Goal: Task Accomplishment & Management: Manage account settings

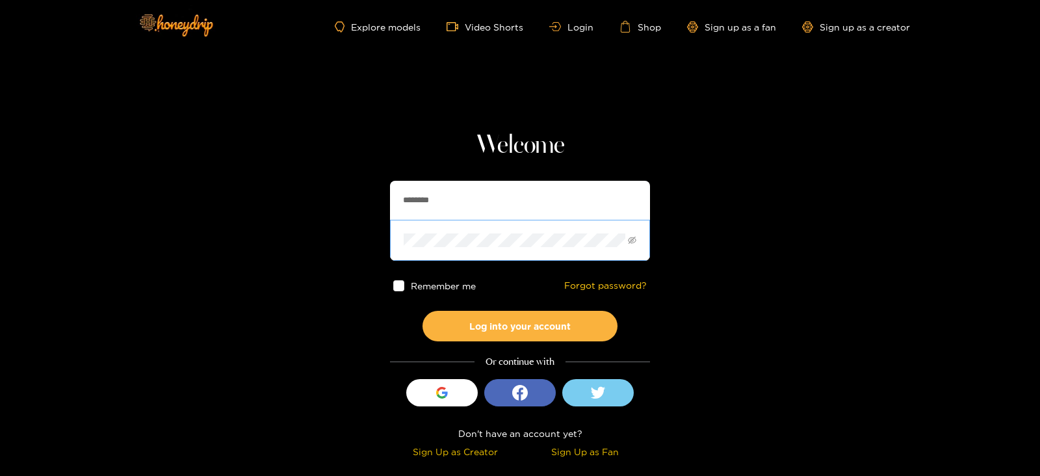
drag, startPoint x: 461, startPoint y: 214, endPoint x: 457, endPoint y: 220, distance: 6.7
click at [461, 214] on input "********" at bounding box center [520, 200] width 260 height 39
click at [457, 220] on span at bounding box center [520, 240] width 260 height 40
click at [426, 193] on input "********" at bounding box center [520, 200] width 260 height 39
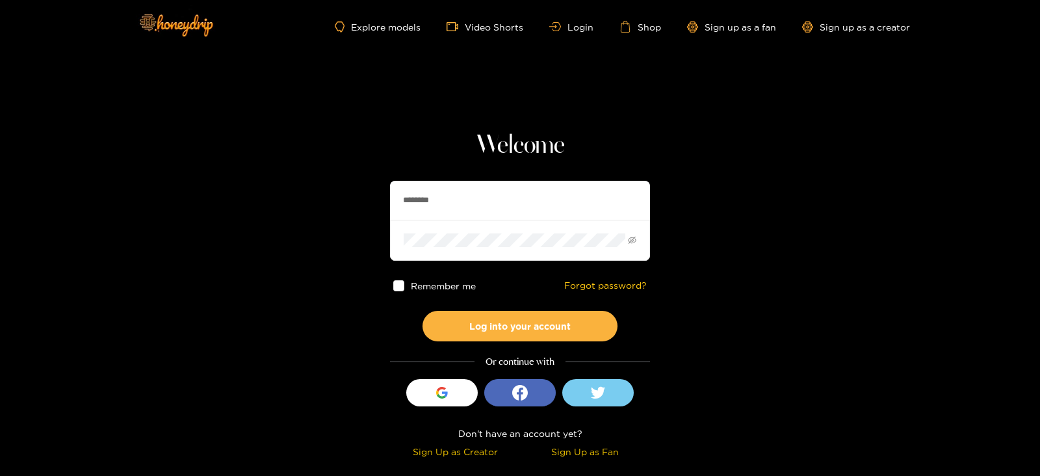
click at [426, 193] on input "********" at bounding box center [520, 200] width 260 height 39
paste input "text"
type input "******"
click at [422, 311] on button "Log into your account" at bounding box center [519, 326] width 195 height 31
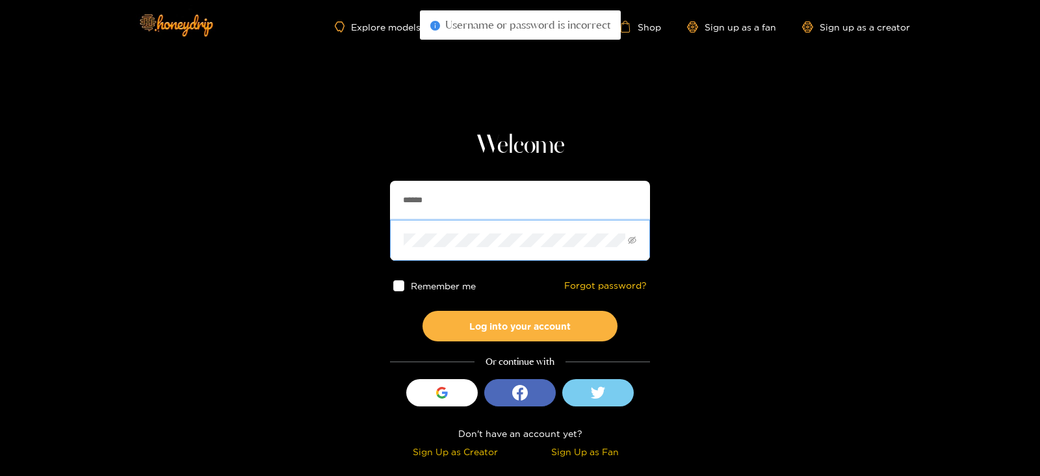
click at [422, 311] on button "Log into your account" at bounding box center [519, 326] width 195 height 31
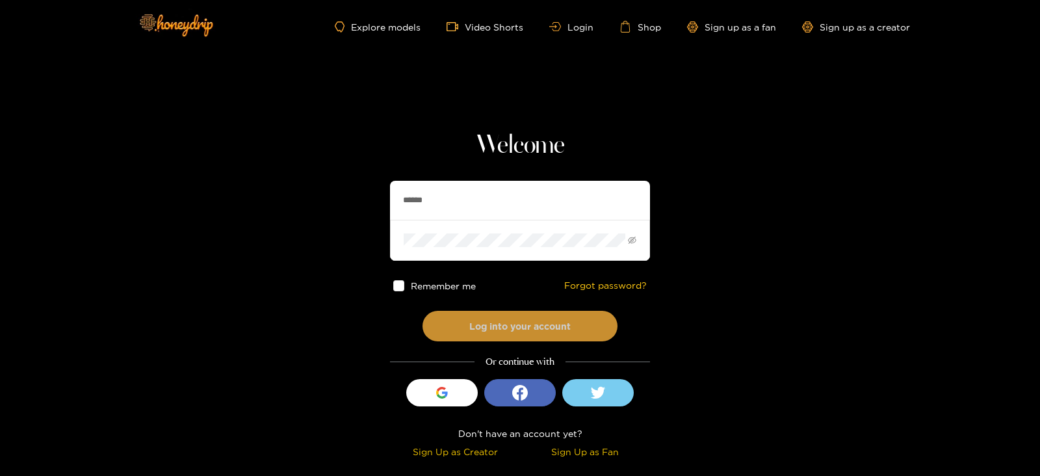
click at [455, 322] on button "Log into your account" at bounding box center [519, 326] width 195 height 31
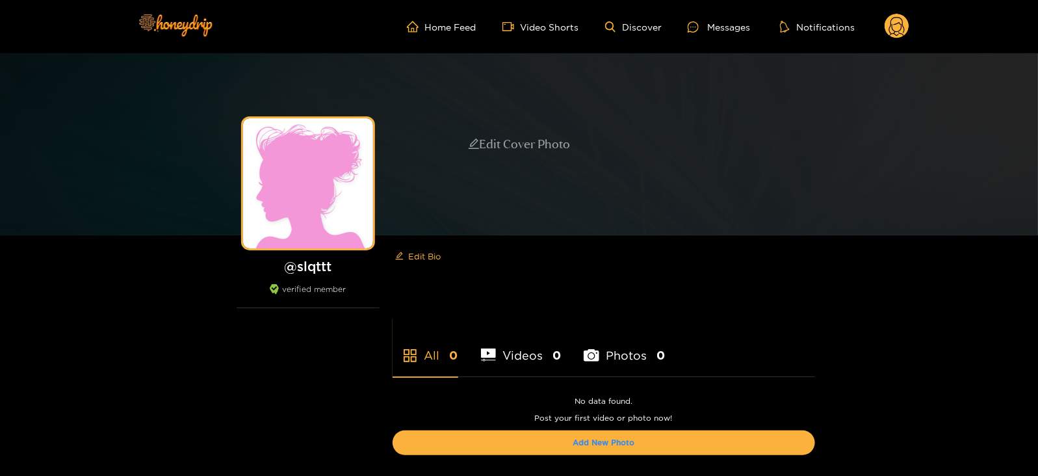
click at [543, 141] on div "Edit Cover Photo" at bounding box center [519, 144] width 103 height 18
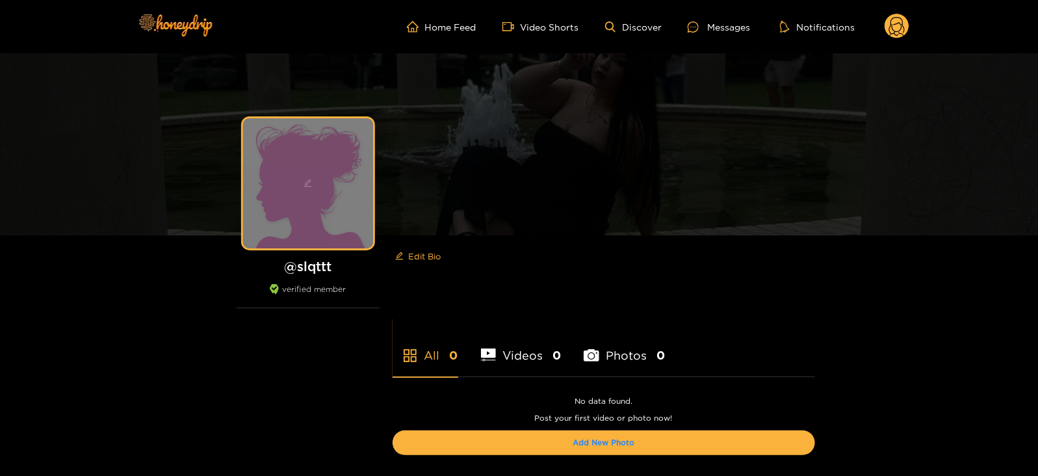
click at [305, 186] on icon "edit" at bounding box center [308, 183] width 8 height 8
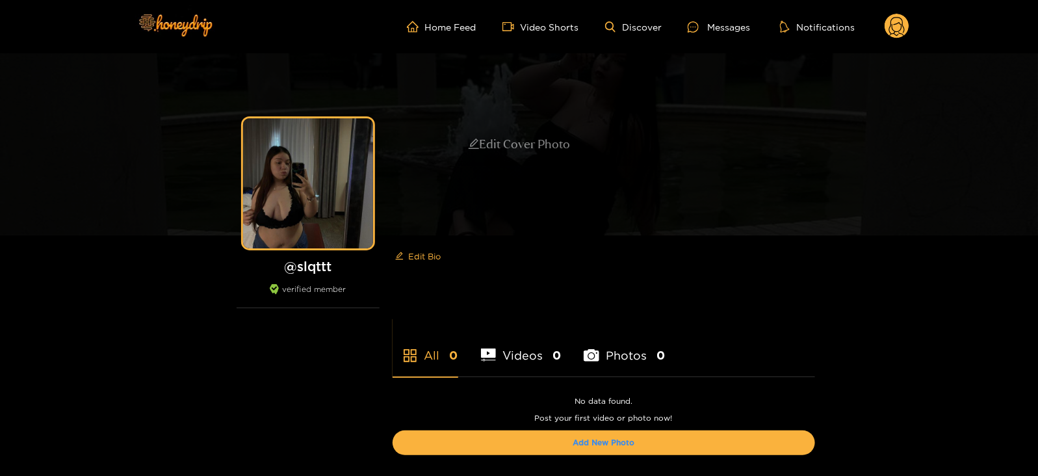
click at [930, 173] on div "Edit Cover Photo" at bounding box center [519, 144] width 1038 height 182
click at [559, 139] on div "Edit Cover Photo" at bounding box center [519, 144] width 103 height 18
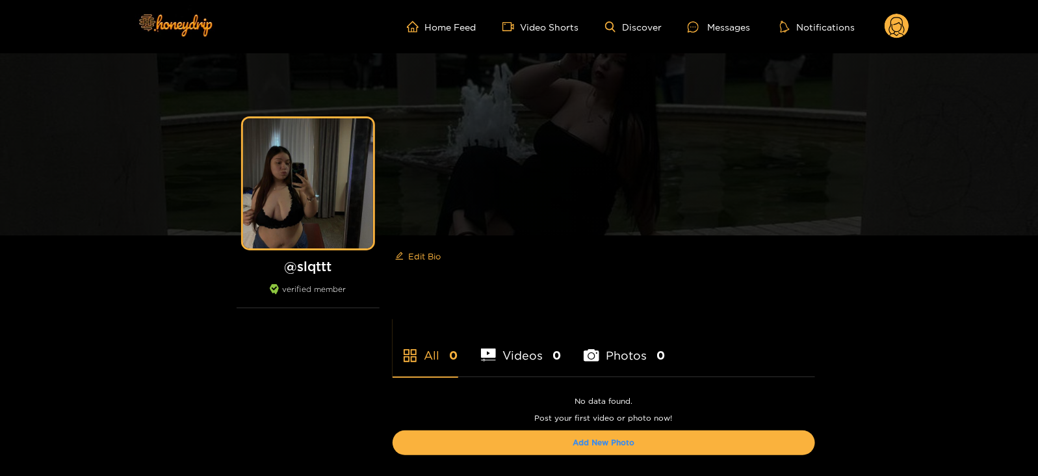
click at [890, 34] on circle at bounding box center [896, 26] width 25 height 25
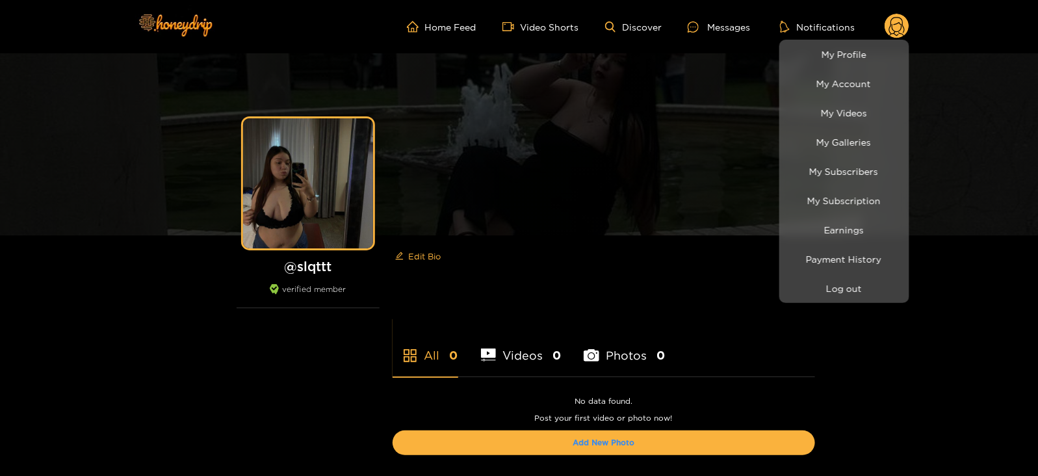
click at [815, 157] on li "My Subscribers" at bounding box center [844, 171] width 130 height 29
click at [812, 153] on link "My Galleries" at bounding box center [843, 142] width 123 height 23
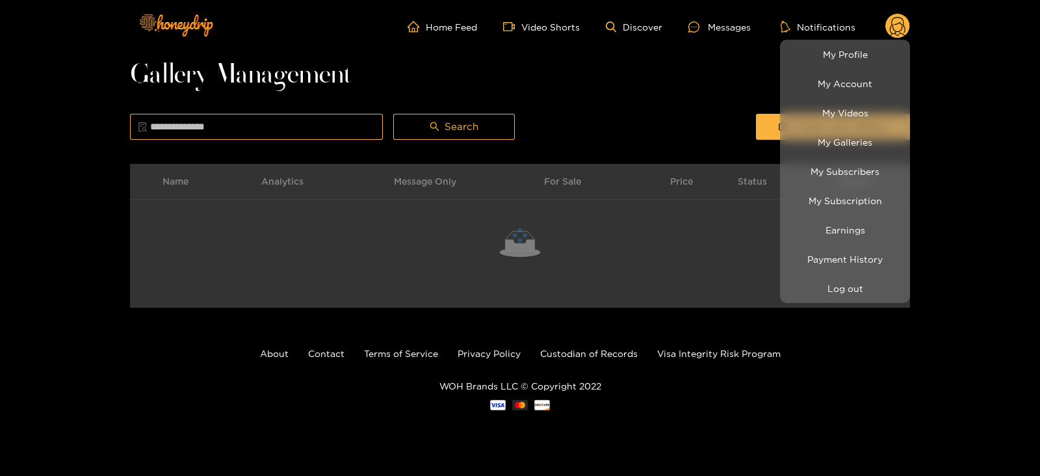
click at [729, 114] on div at bounding box center [520, 238] width 1040 height 476
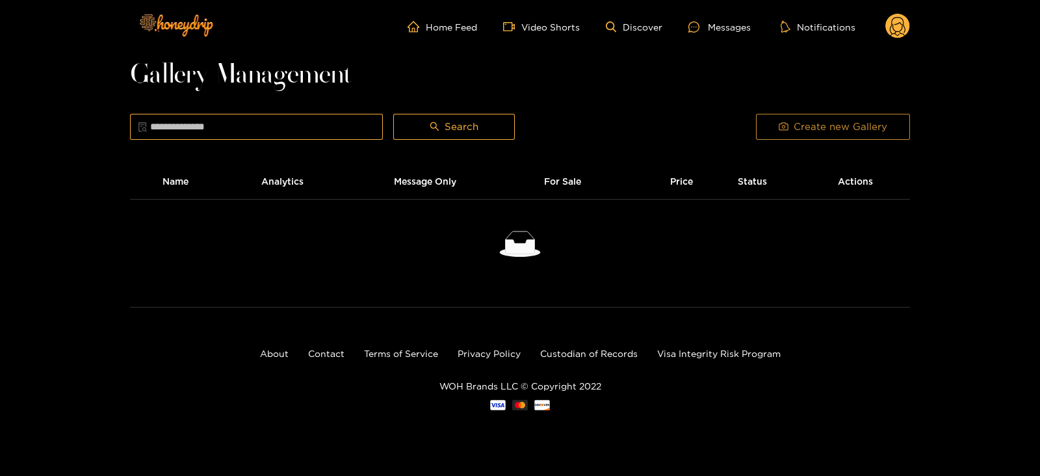
click at [773, 125] on button "Create new Gallery" at bounding box center [833, 127] width 154 height 26
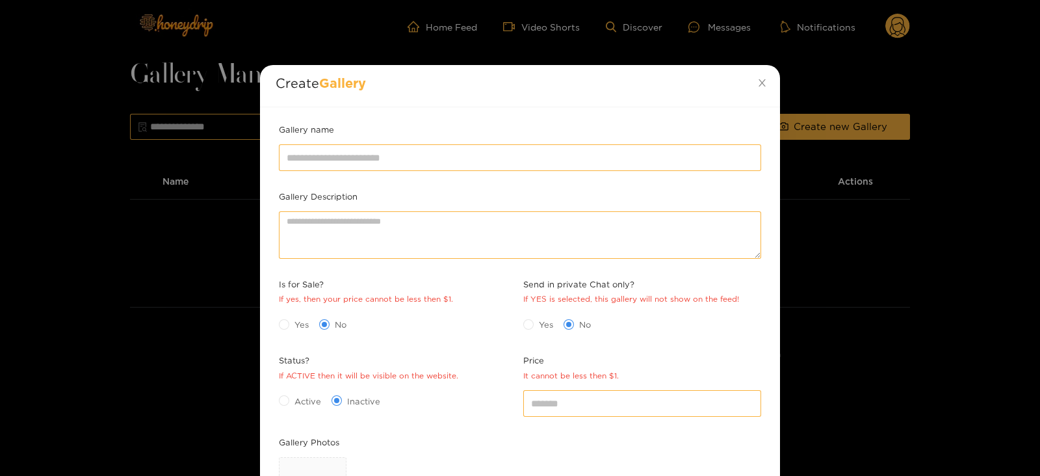
click at [343, 177] on div "Gallery name" at bounding box center [520, 156] width 489 height 67
click at [329, 172] on div at bounding box center [520, 157] width 489 height 32
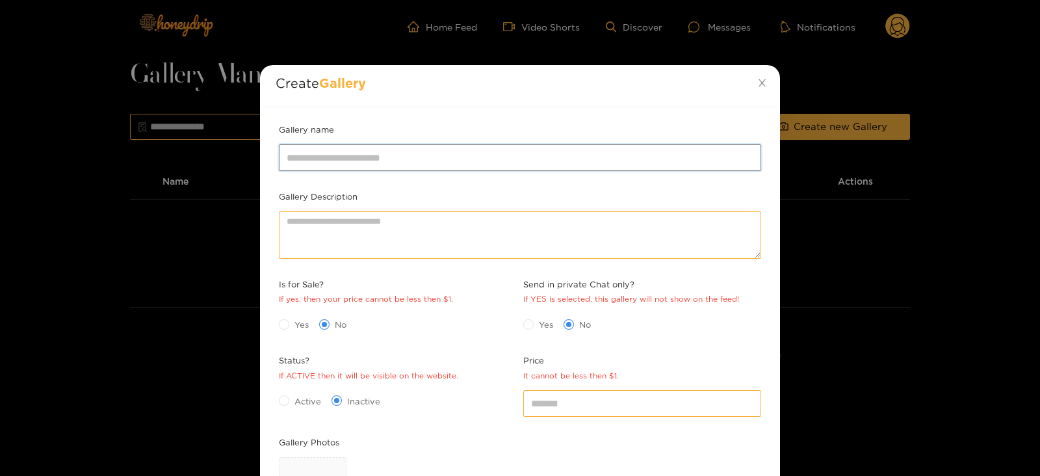
click at [317, 164] on input "Gallery name" at bounding box center [520, 157] width 482 height 26
type input "**********"
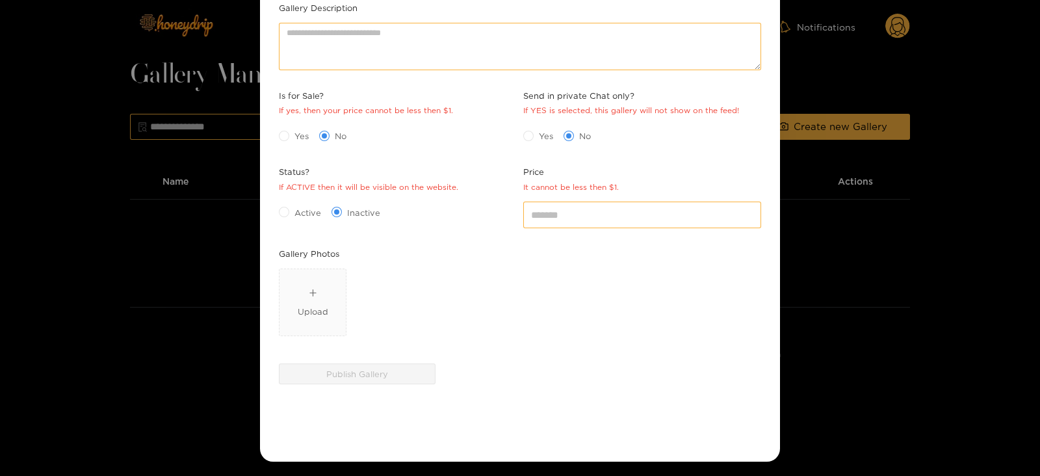
click at [286, 202] on div "Active Inactive" at bounding box center [398, 211] width 238 height 21
click at [290, 206] on span "Active" at bounding box center [307, 212] width 37 height 13
click at [543, 214] on input "*" at bounding box center [642, 214] width 238 height 26
click at [305, 276] on span "Upload" at bounding box center [312, 302] width 66 height 66
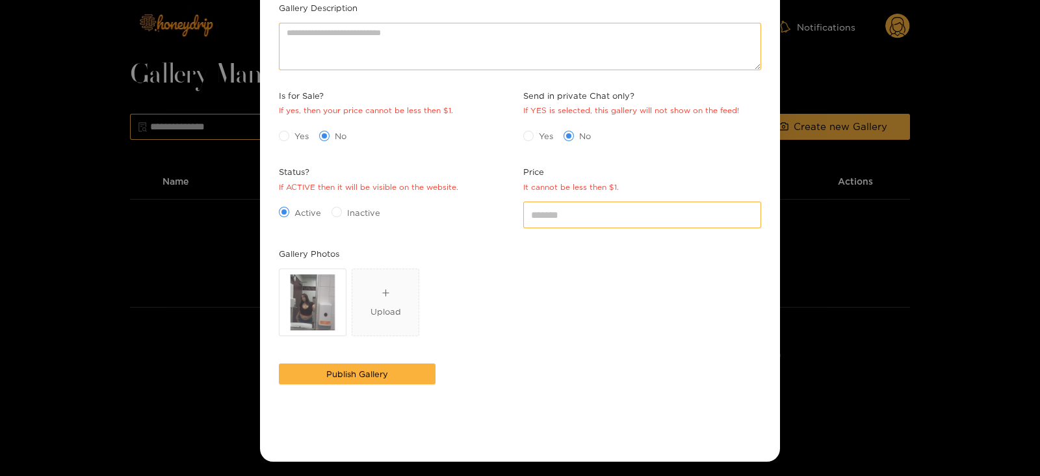
click at [325, 360] on div "Publish Gallery" at bounding box center [357, 373] width 163 height 27
click at [313, 375] on button "Publish Gallery" at bounding box center [357, 373] width 157 height 21
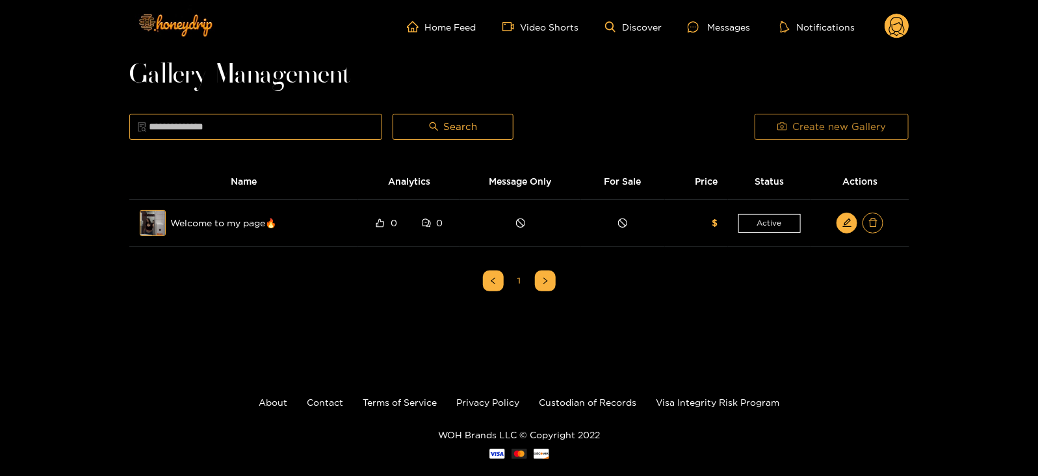
click at [771, 135] on button "Create new Gallery" at bounding box center [831, 127] width 154 height 26
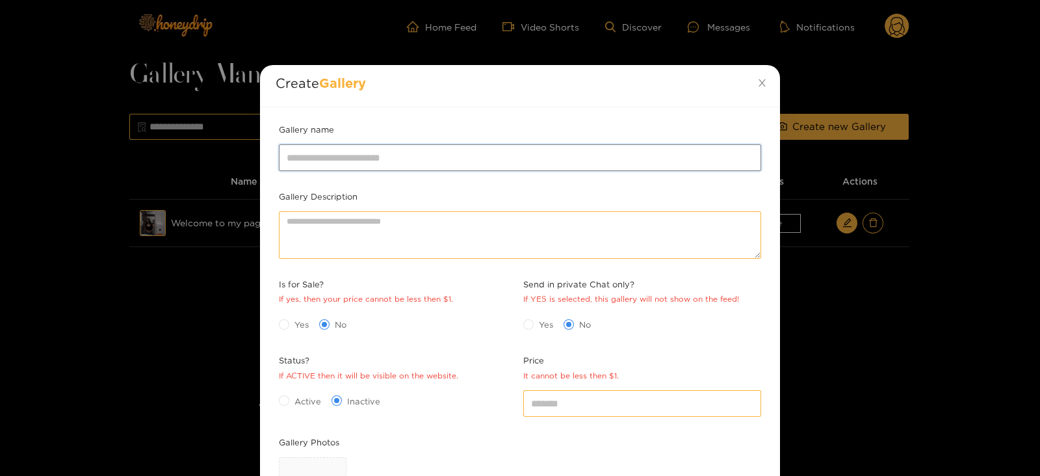
click at [418, 152] on input "Gallery name" at bounding box center [520, 157] width 482 height 26
type input "**********"
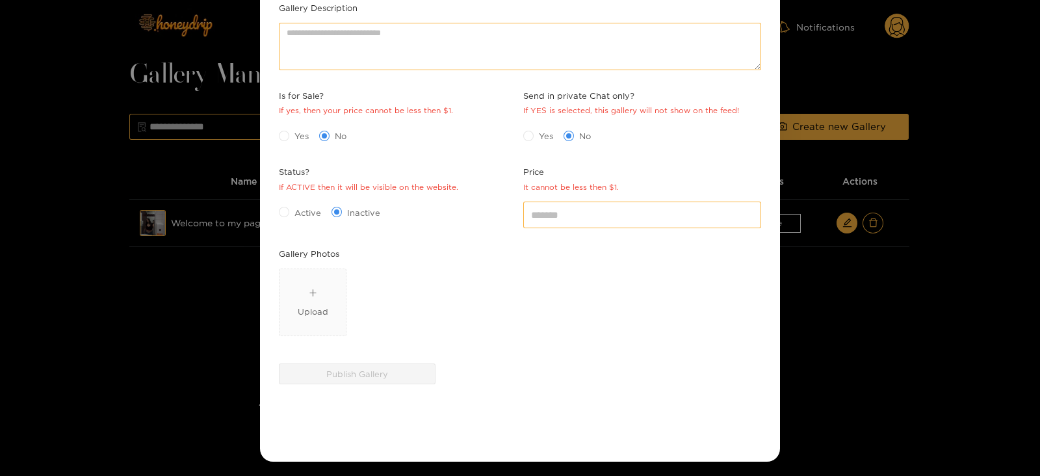
click at [303, 208] on span "Active" at bounding box center [307, 212] width 37 height 13
click at [552, 220] on input "*" at bounding box center [642, 214] width 238 height 26
click at [309, 281] on span "Upload" at bounding box center [312, 302] width 66 height 66
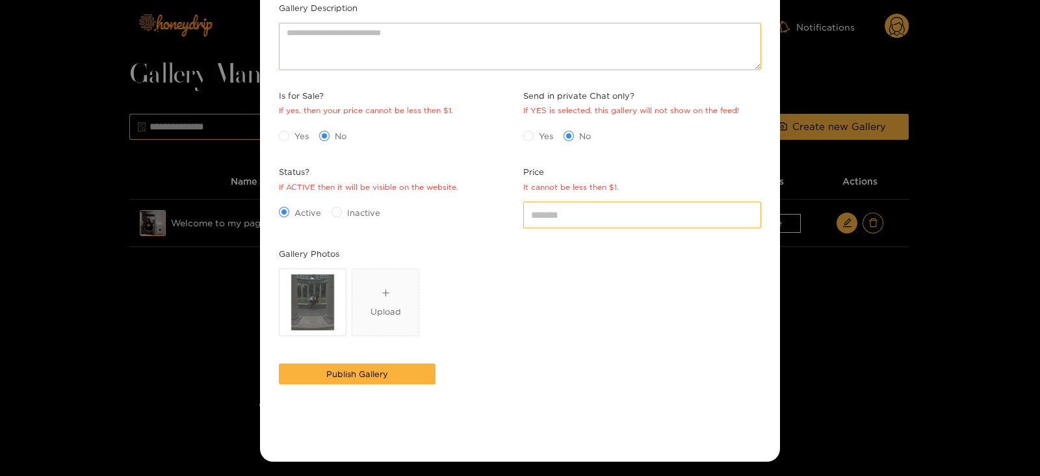
click at [304, 355] on div "Gallery Photos WhatsApp Image 2025-08-27 at 11.35.26 AM (1).jpeg Upload" at bounding box center [520, 303] width 489 height 113
click at [295, 392] on div "Publish Gallery" at bounding box center [357, 381] width 163 height 43
click at [295, 376] on button "Publish Gallery" at bounding box center [357, 373] width 157 height 21
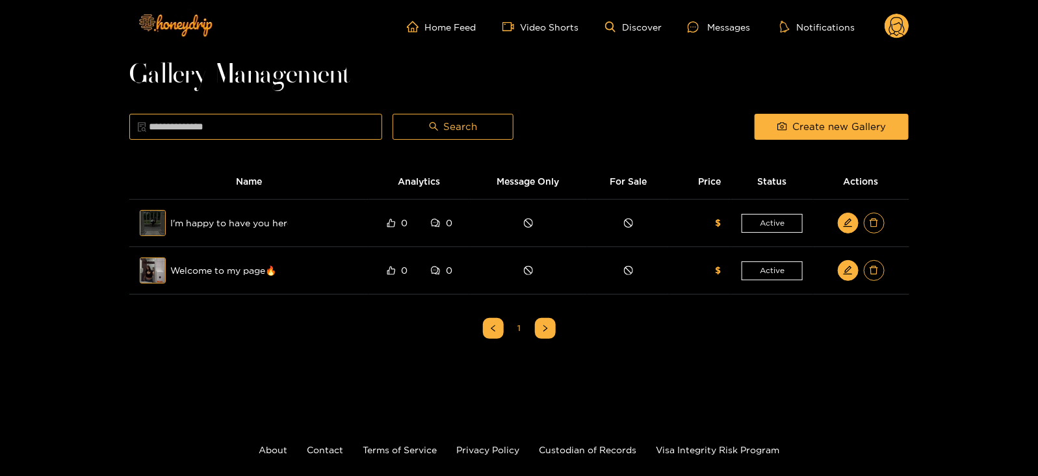
click at [878, 23] on ul "Home Feed Video Shorts Discover Messages Notifications" at bounding box center [658, 27] width 502 height 26
click at [882, 24] on ul "Home Feed Video Shorts Discover Messages Notifications" at bounding box center [658, 27] width 502 height 26
click at [889, 31] on icon at bounding box center [897, 28] width 16 height 23
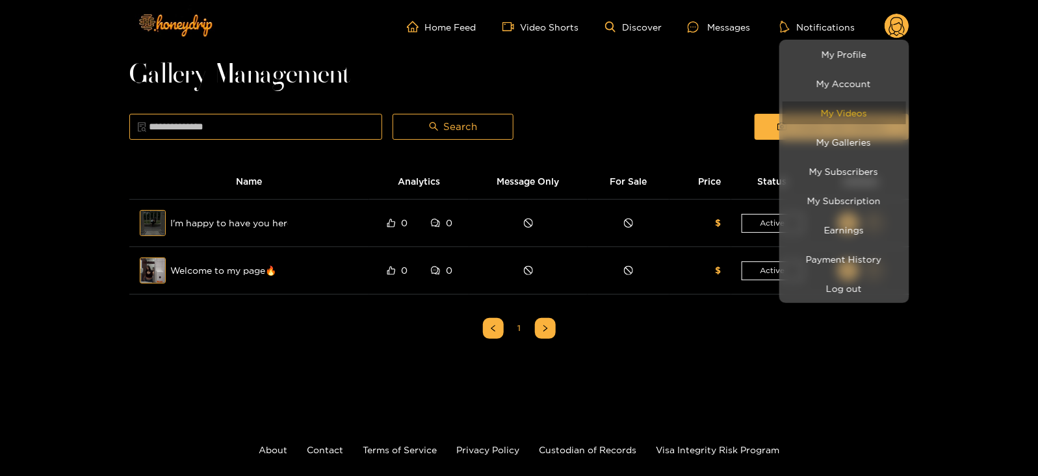
click at [842, 120] on link "My Videos" at bounding box center [843, 112] width 123 height 23
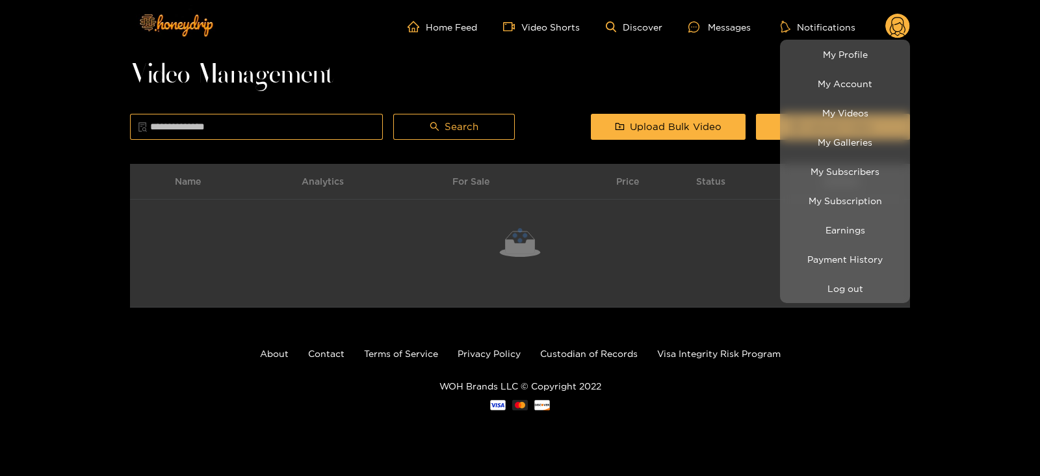
click at [734, 101] on div at bounding box center [520, 238] width 1040 height 476
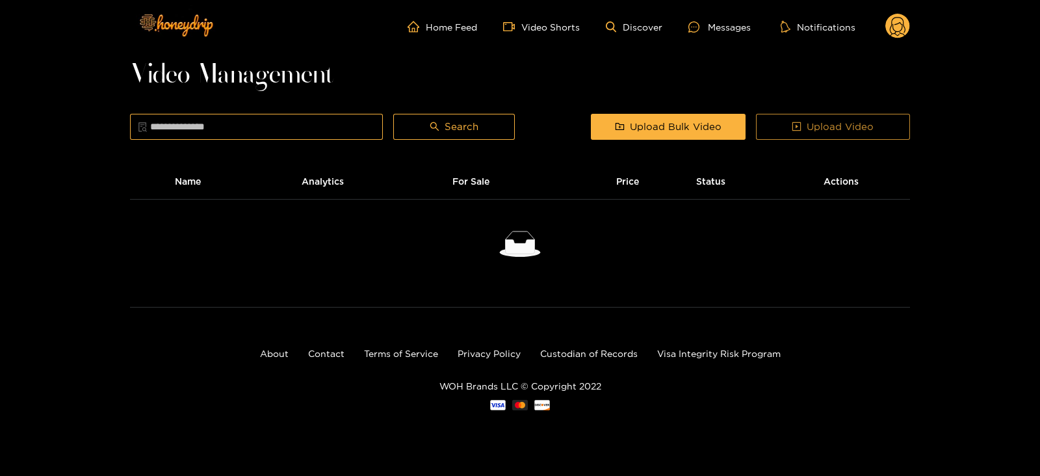
click at [763, 118] on button "Upload Video" at bounding box center [833, 127] width 154 height 26
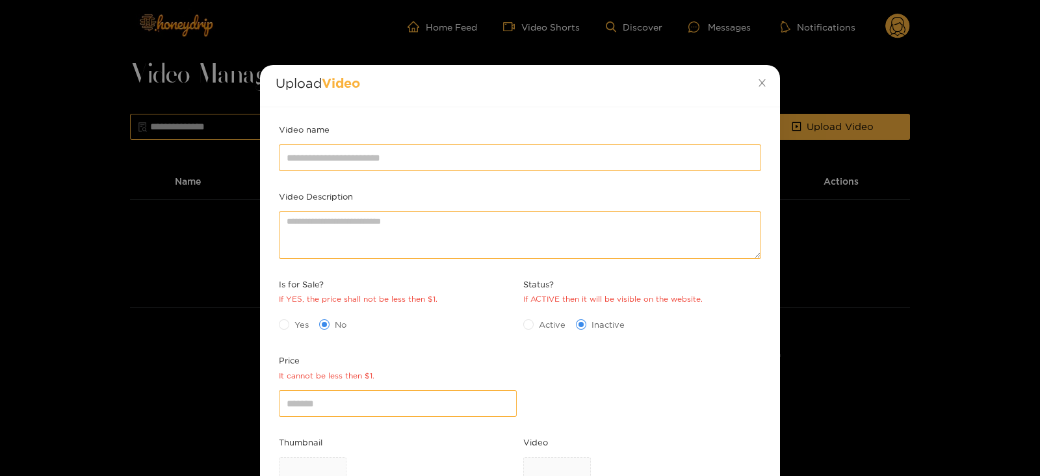
scroll to position [146, 0]
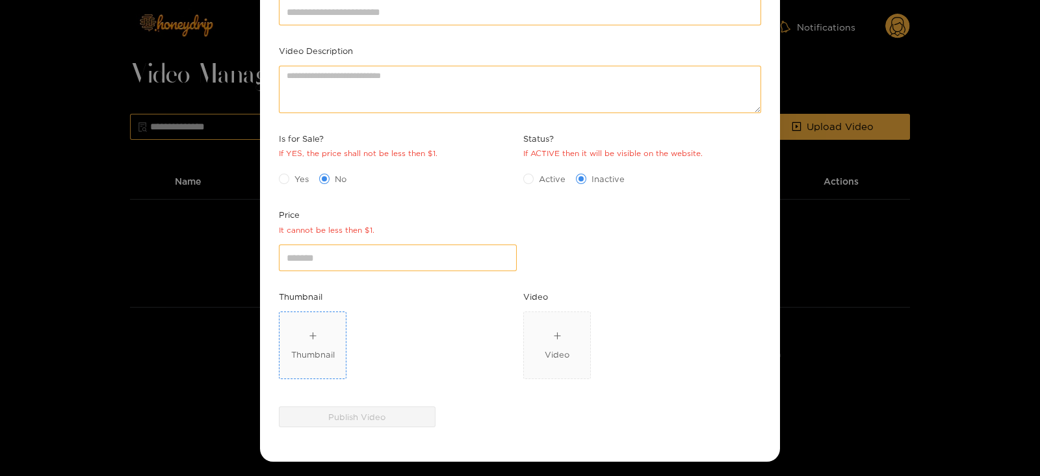
click at [305, 332] on div "Thumbnail" at bounding box center [313, 345] width 44 height 32
click at [552, 378] on div "Video" at bounding box center [642, 347] width 238 height 73
click at [554, 335] on icon "plus" at bounding box center [557, 335] width 8 height 8
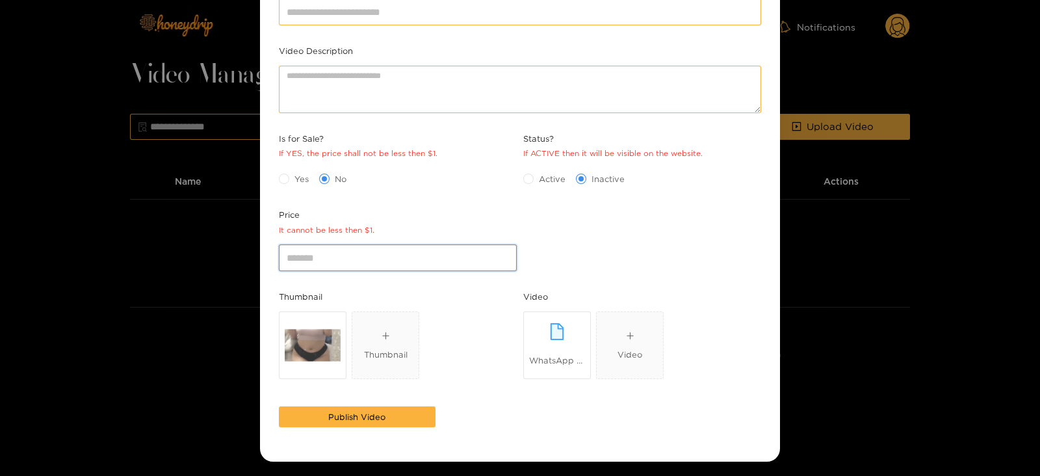
click at [305, 257] on input "*" at bounding box center [398, 257] width 238 height 26
type input "*"
click at [294, 168] on div "Yes No" at bounding box center [398, 178] width 238 height 21
click at [294, 174] on span "Yes" at bounding box center [301, 178] width 25 height 13
click at [545, 181] on span "Active" at bounding box center [551, 178] width 37 height 13
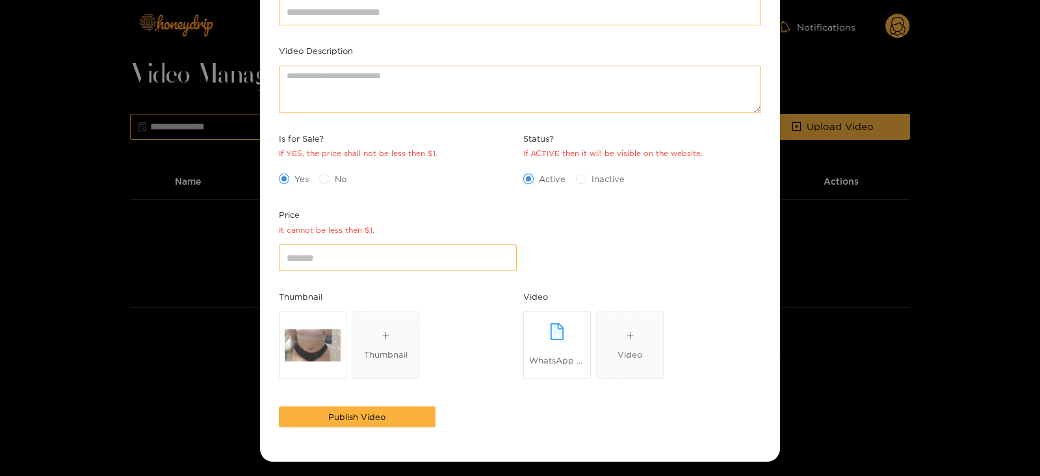
scroll to position [0, 0]
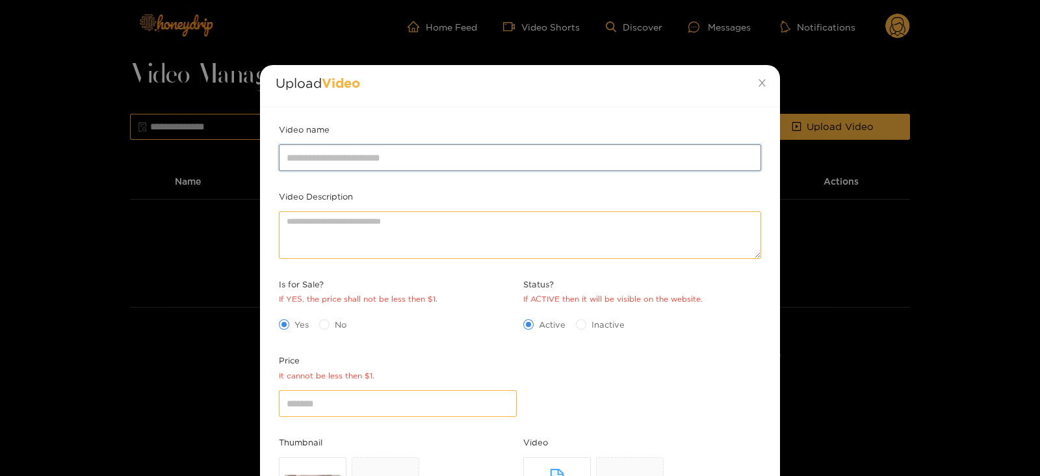
click at [454, 157] on input "Video name" at bounding box center [520, 157] width 482 height 26
paste input "****"
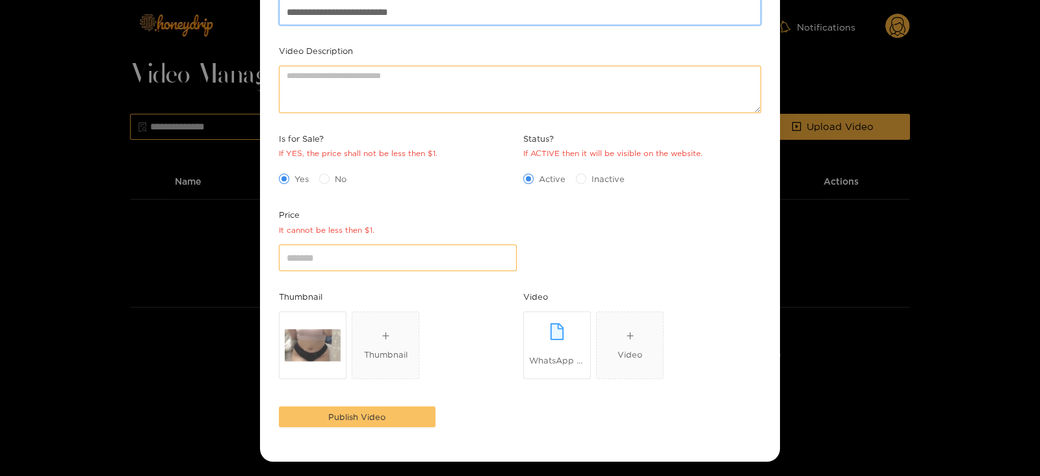
type input "**********"
click at [357, 407] on button "Publish Video" at bounding box center [357, 416] width 157 height 21
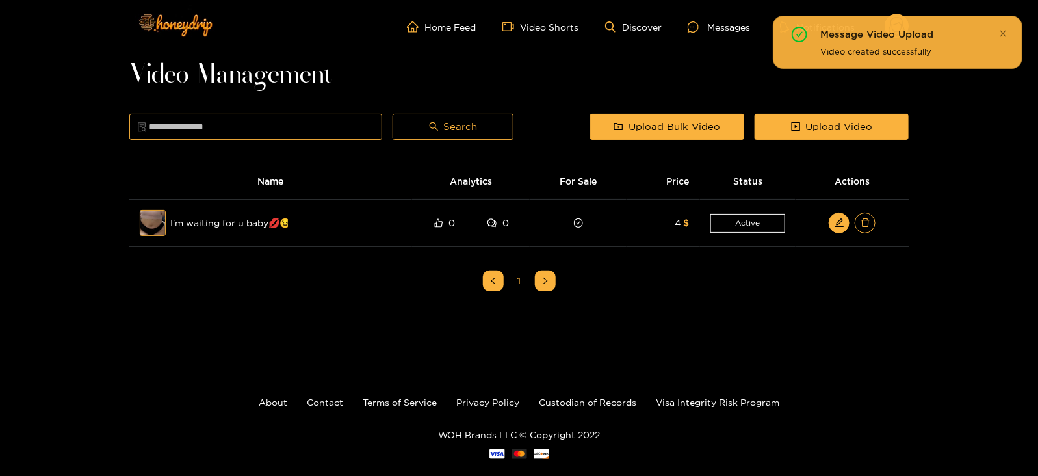
click at [1006, 38] on link at bounding box center [1003, 33] width 8 height 13
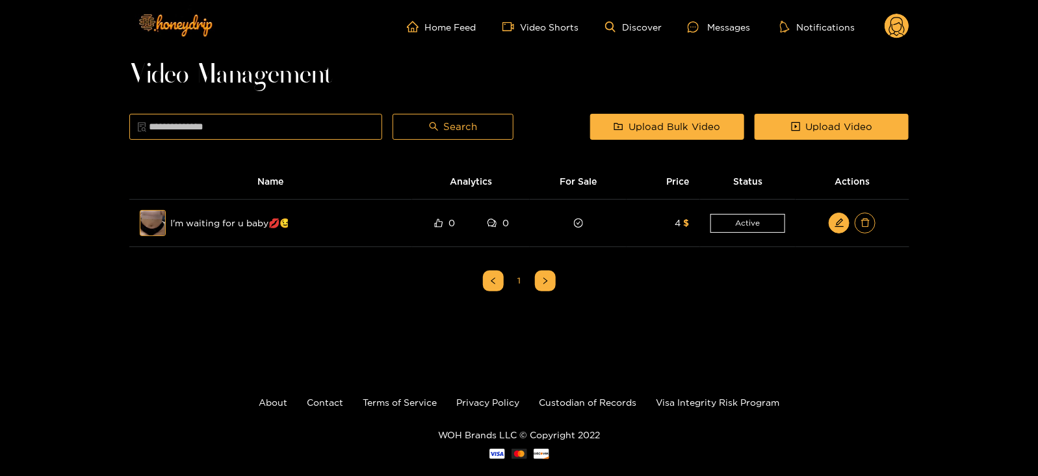
click at [904, 29] on icon at bounding box center [897, 28] width 16 height 23
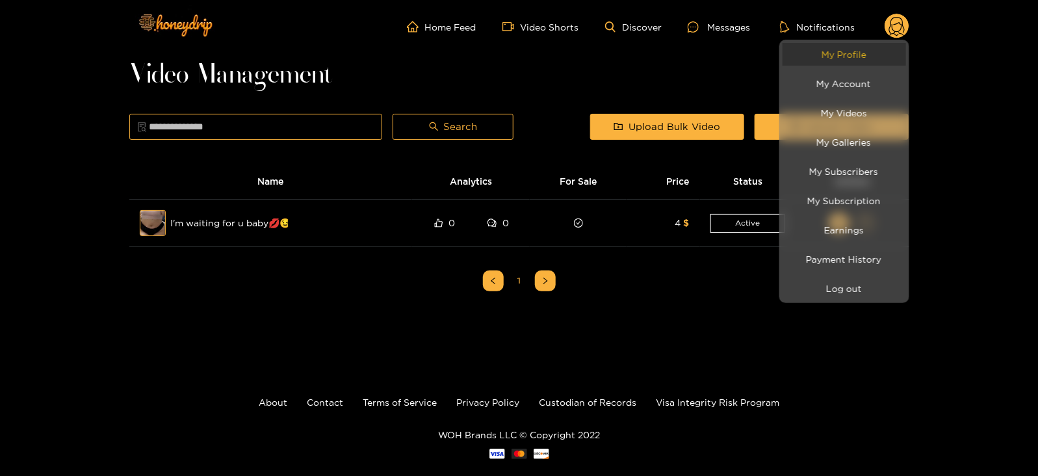
click at [869, 64] on link "My Profile" at bounding box center [843, 54] width 123 height 23
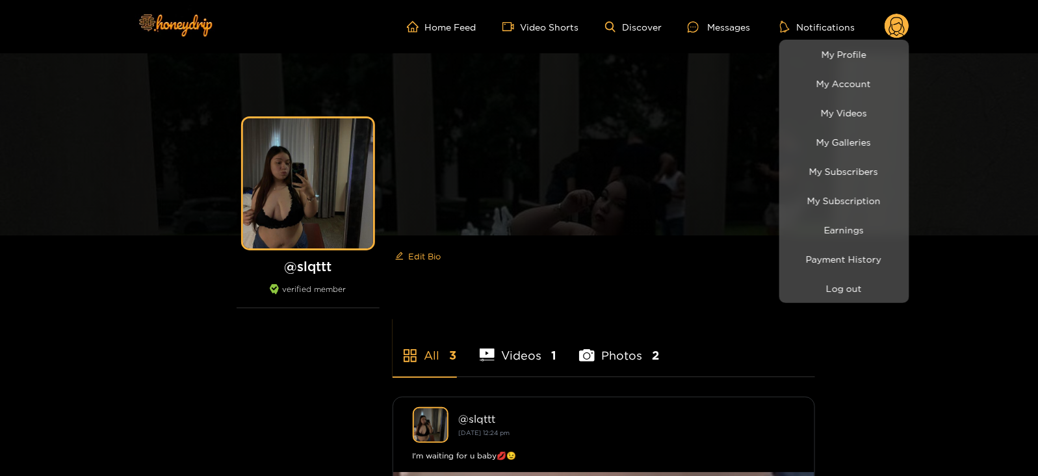
click at [673, 14] on div at bounding box center [519, 238] width 1038 height 476
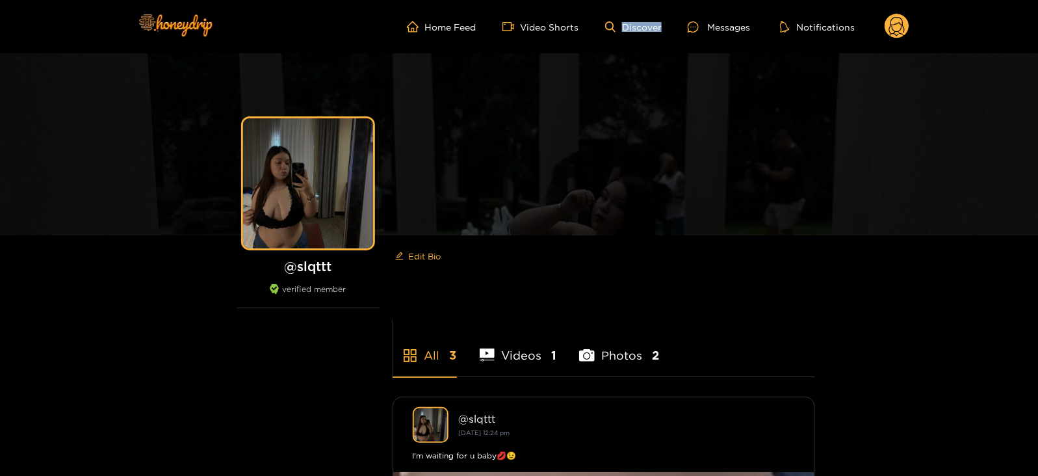
click at [673, 14] on ul "Home Feed Video Shorts Discover Messages Notifications" at bounding box center [658, 27] width 502 height 26
click at [686, 20] on ul "Home Feed Video Shorts Discover Messages Notifications" at bounding box center [658, 27] width 502 height 26
click at [693, 21] on icon at bounding box center [692, 26] width 11 height 11
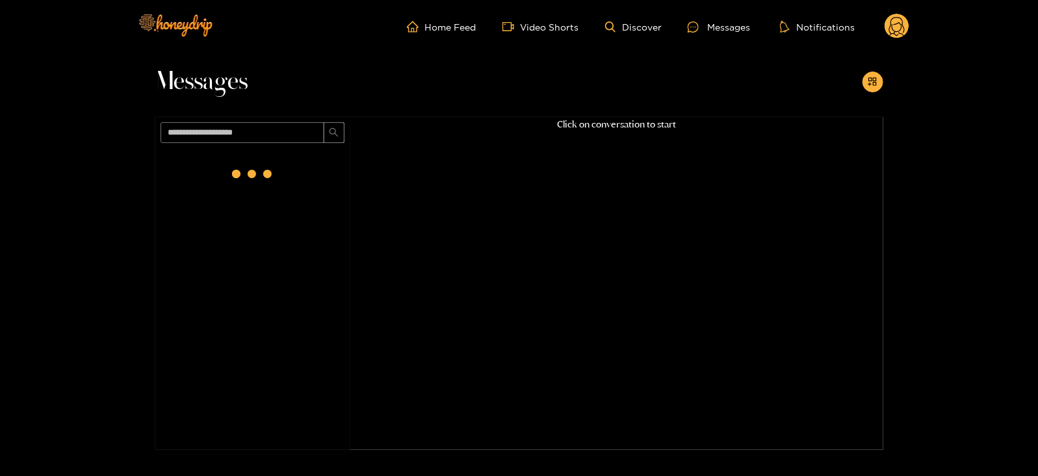
click at [889, 33] on circle at bounding box center [896, 26] width 25 height 25
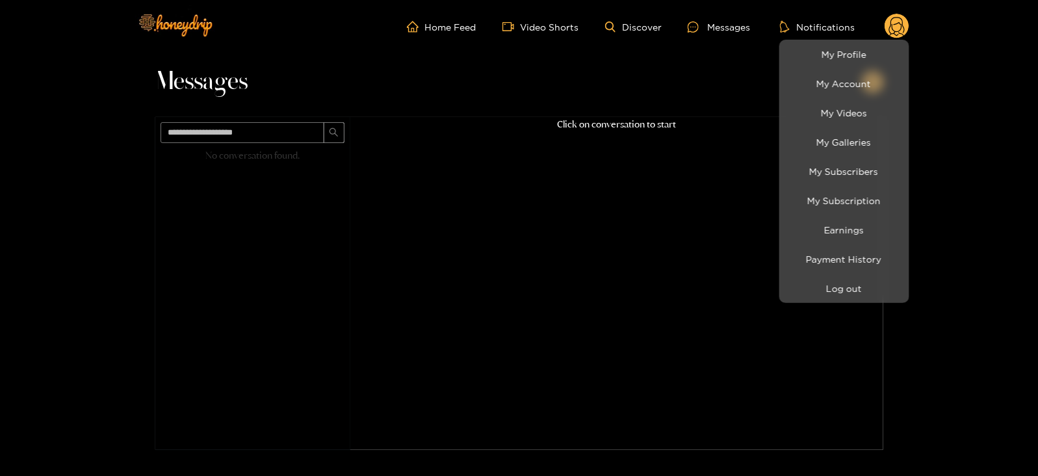
click at [821, 275] on li "Log out" at bounding box center [844, 288] width 130 height 29
click at [814, 281] on button "Log out" at bounding box center [843, 288] width 123 height 23
